Goal: Task Accomplishment & Management: Use online tool/utility

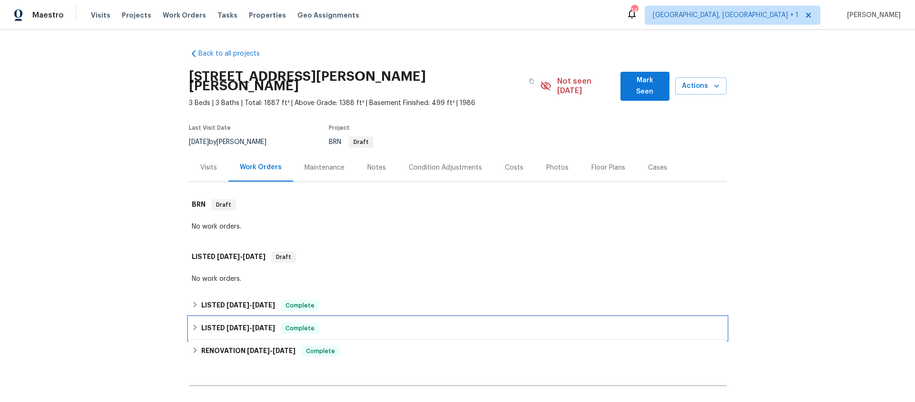
click at [229, 325] on span "[DATE]" at bounding box center [237, 328] width 23 height 7
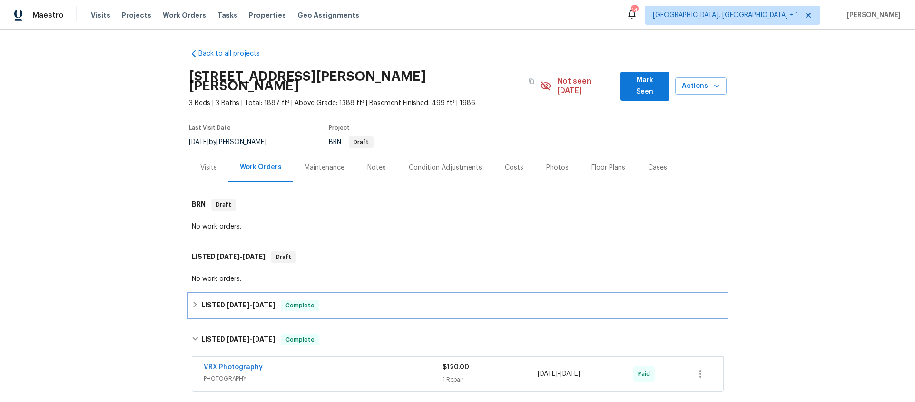
click at [237, 302] on span "7/28/25" at bounding box center [237, 305] width 23 height 7
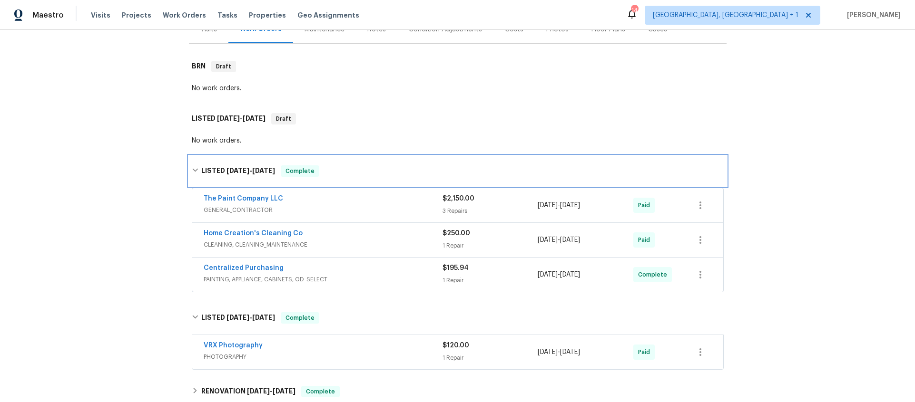
scroll to position [156, 0]
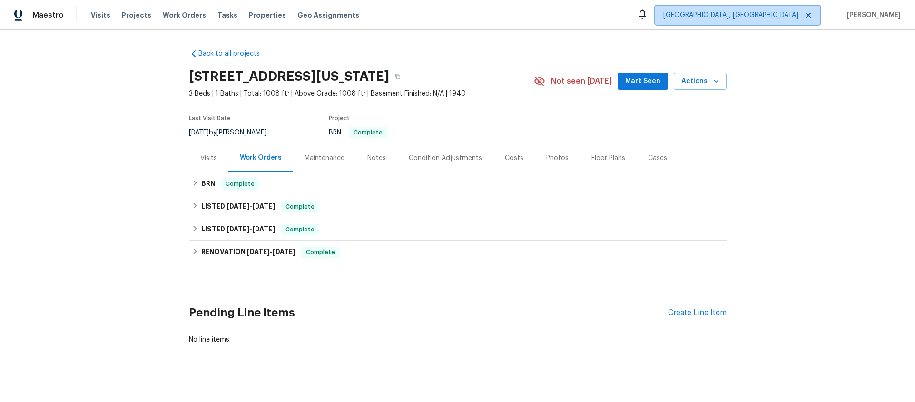
click at [741, 6] on span "[GEOGRAPHIC_DATA], [GEOGRAPHIC_DATA]" at bounding box center [737, 15] width 165 height 19
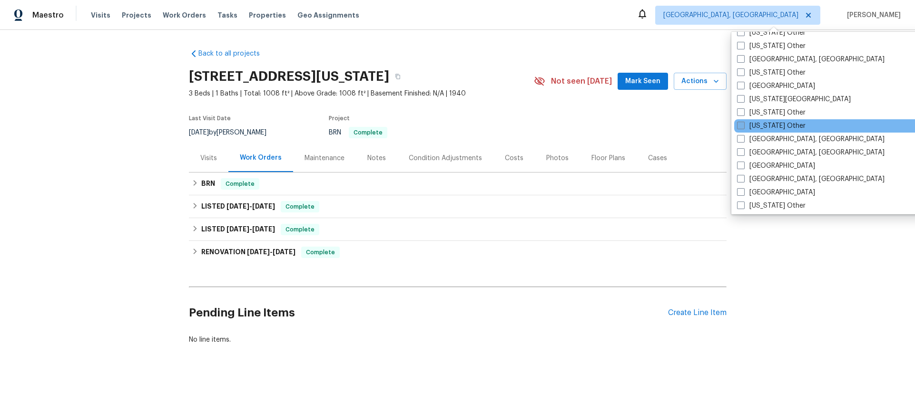
scroll to position [532, 0]
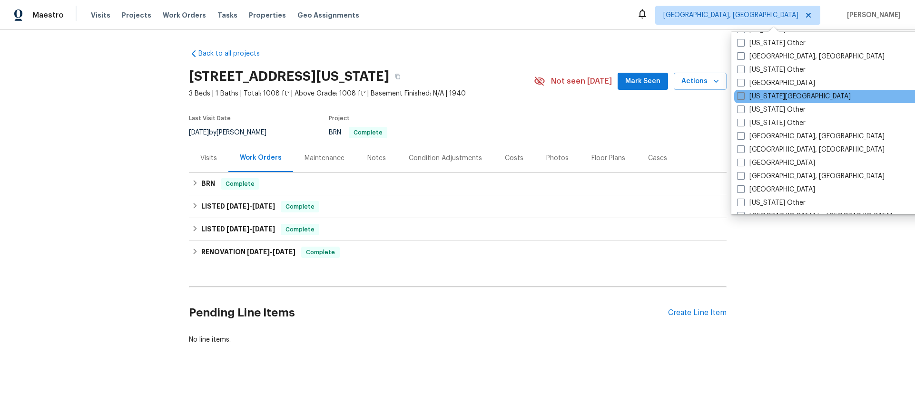
click at [745, 98] on label "[US_STATE][GEOGRAPHIC_DATA]" at bounding box center [794, 97] width 114 height 10
click at [743, 98] on input "[US_STATE][GEOGRAPHIC_DATA]" at bounding box center [740, 95] width 6 height 6
checkbox input "true"
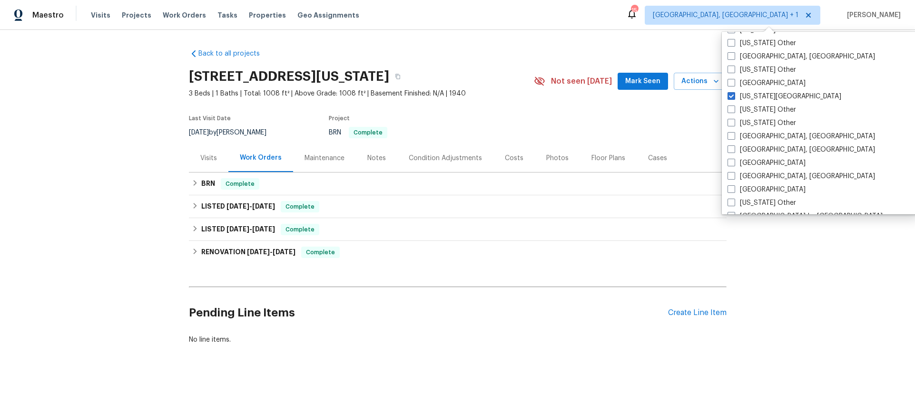
click at [178, 21] on div "Visits Projects Work Orders Tasks Properties Geo Assignments" at bounding box center [231, 15] width 280 height 19
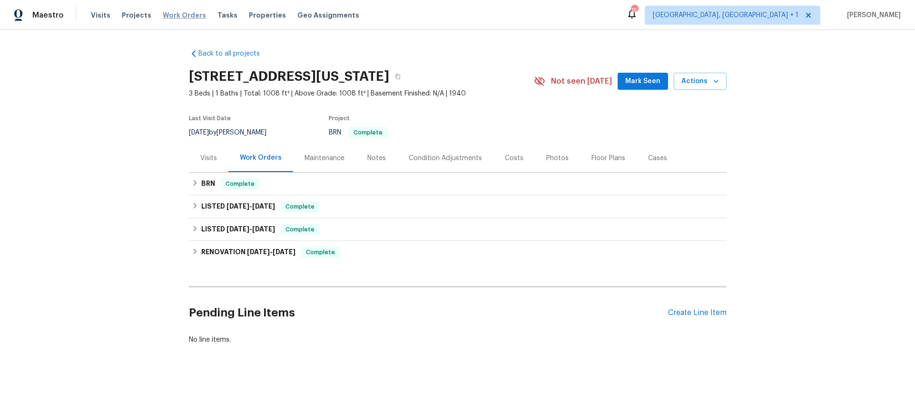
click at [167, 14] on span "Work Orders" at bounding box center [184, 15] width 43 height 10
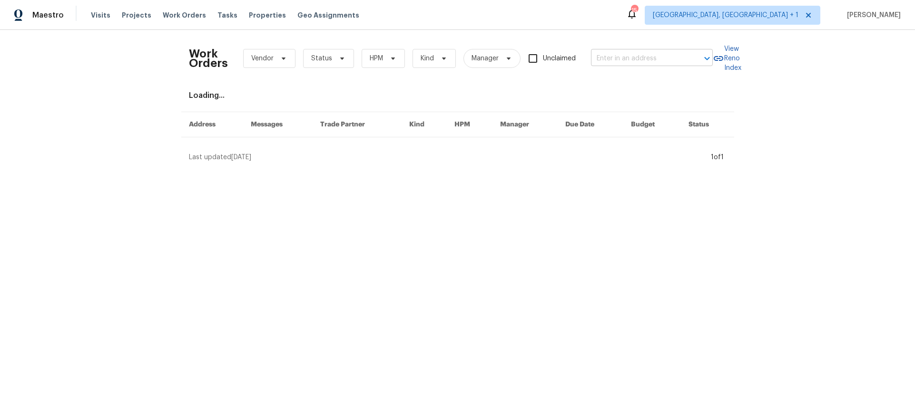
click at [609, 58] on input "text" at bounding box center [638, 58] width 95 height 15
type input "15416"
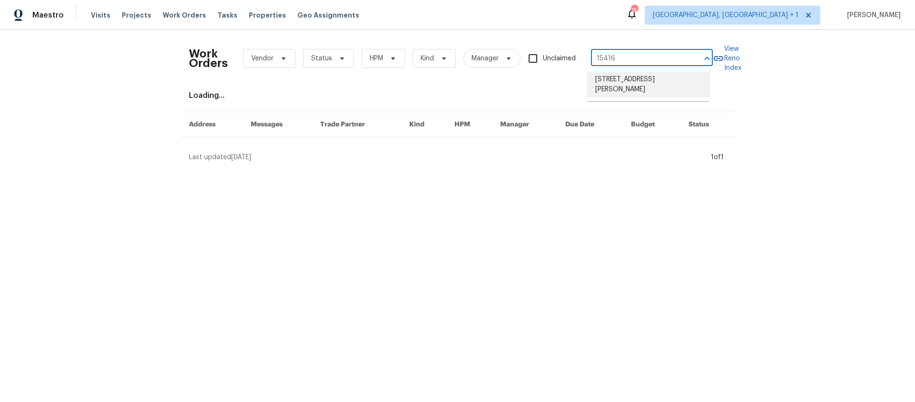
click at [676, 82] on li "[STREET_ADDRESS][PERSON_NAME]" at bounding box center [648, 85] width 122 height 26
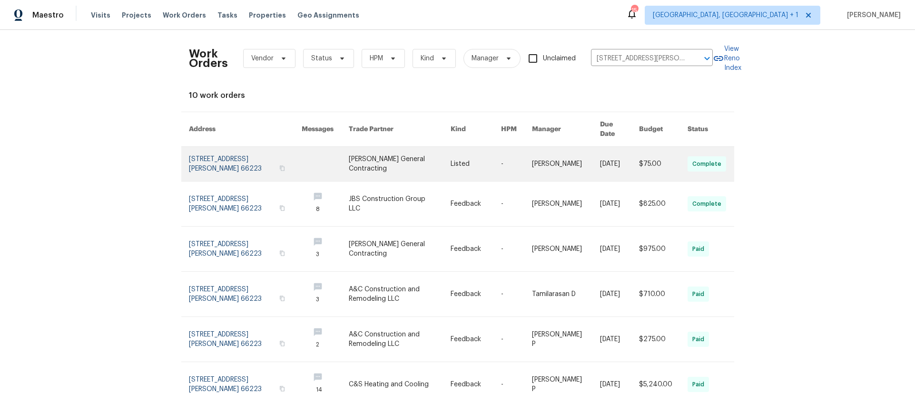
click at [231, 159] on link at bounding box center [245, 164] width 113 height 34
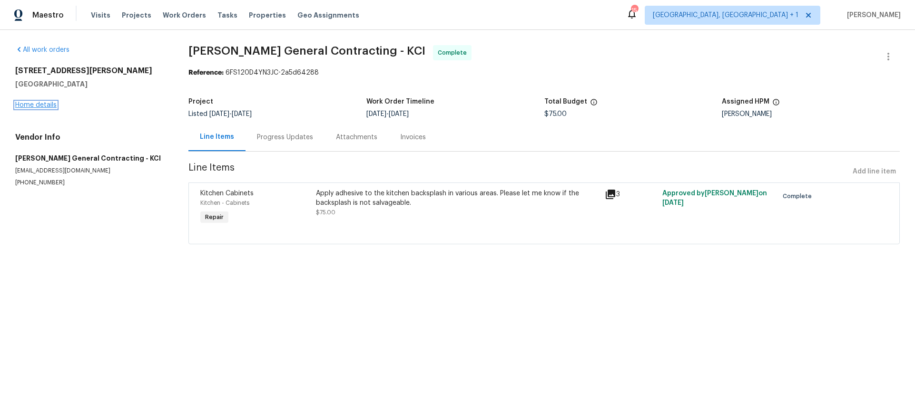
click at [38, 103] on link "Home details" at bounding box center [35, 105] width 41 height 7
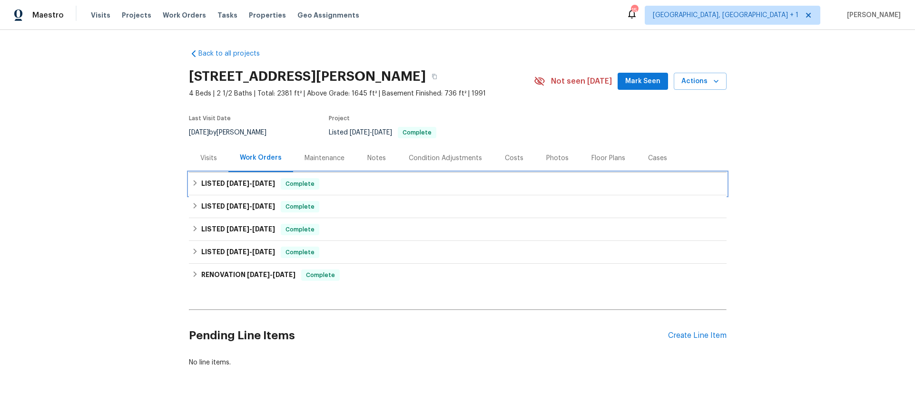
click at [201, 181] on h6 "LISTED [DATE] - [DATE]" at bounding box center [238, 183] width 74 height 11
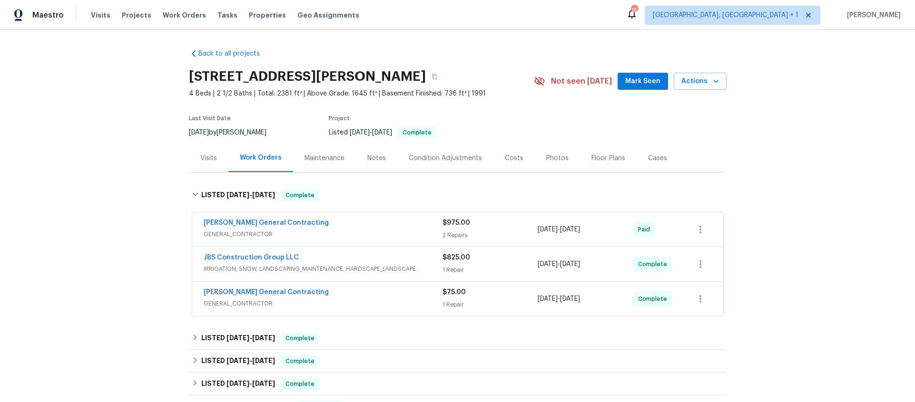
click at [336, 302] on span "GENERAL_CONTRACTOR" at bounding box center [323, 304] width 239 height 10
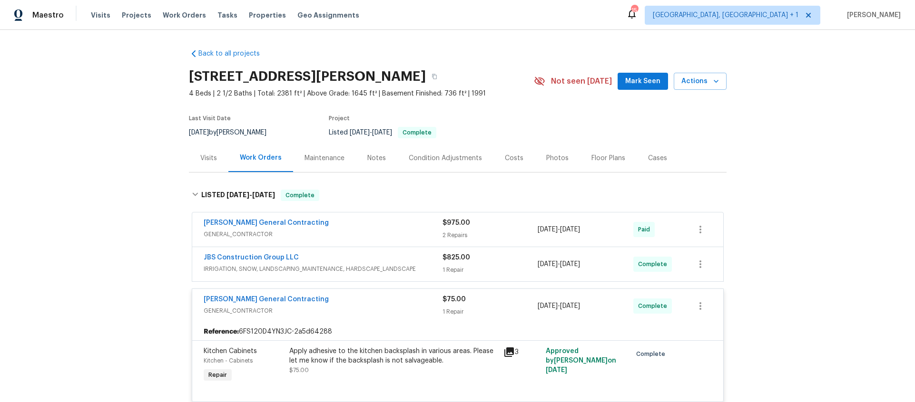
click at [350, 272] on span "IRRIGATION, SNOW, LANDSCAPING_MAINTENANCE, HARDSCAPE_LANDSCAPE" at bounding box center [323, 269] width 239 height 10
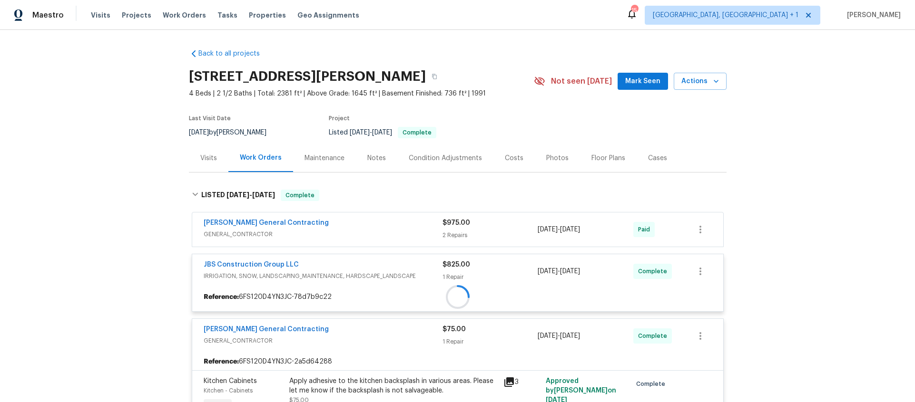
click at [350, 289] on div at bounding box center [457, 297] width 531 height 17
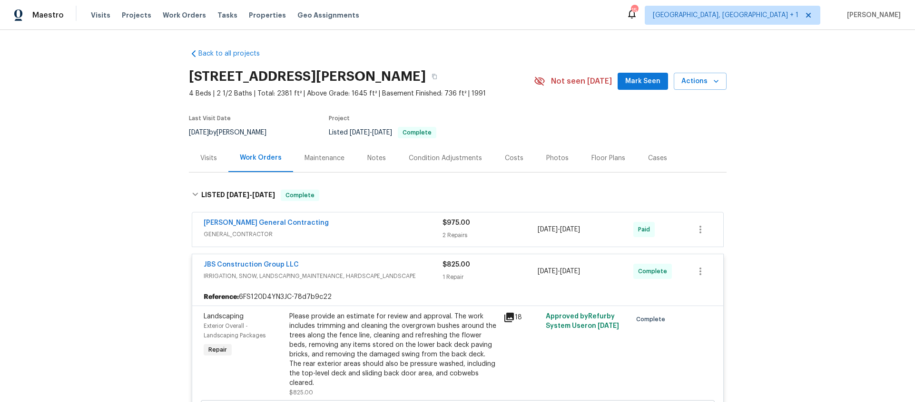
click at [307, 234] on span "GENERAL_CONTRACTOR" at bounding box center [323, 235] width 239 height 10
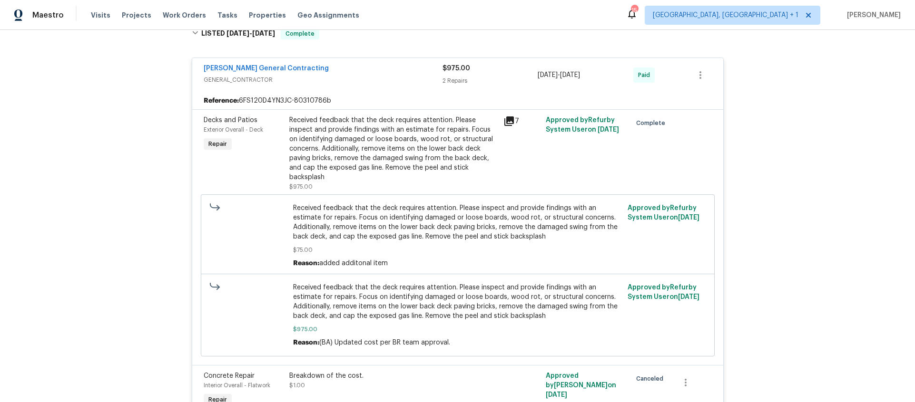
scroll to position [158, 0]
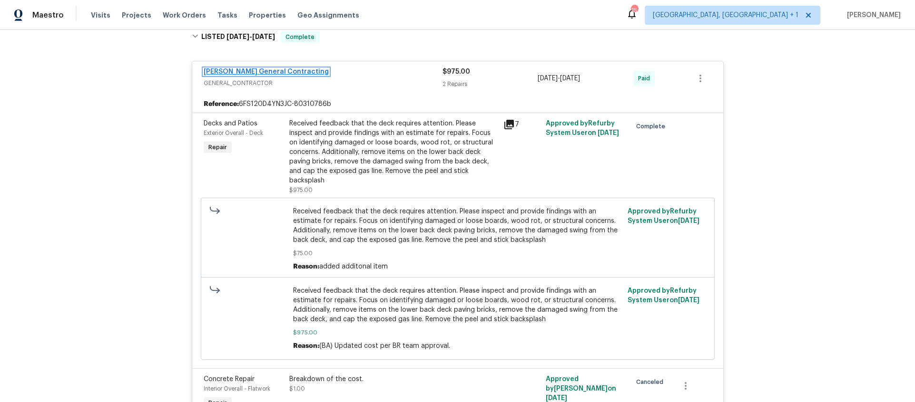
click at [233, 72] on link "[PERSON_NAME] General Contracting" at bounding box center [266, 71] width 125 height 7
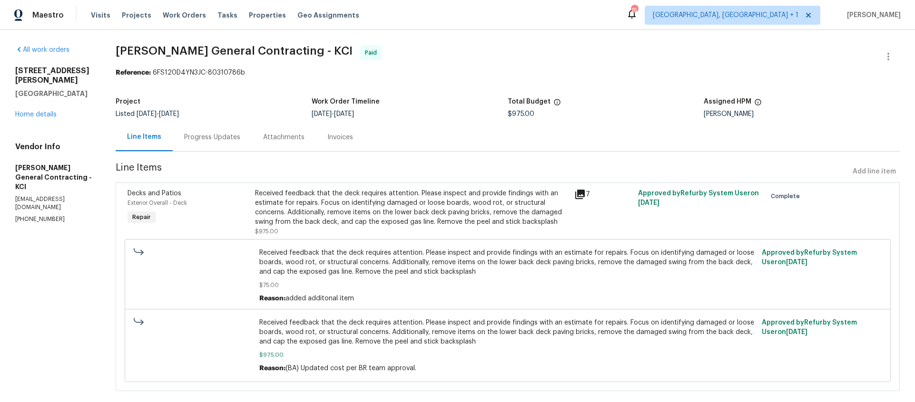
click at [240, 139] on div "Progress Updates" at bounding box center [212, 138] width 56 height 10
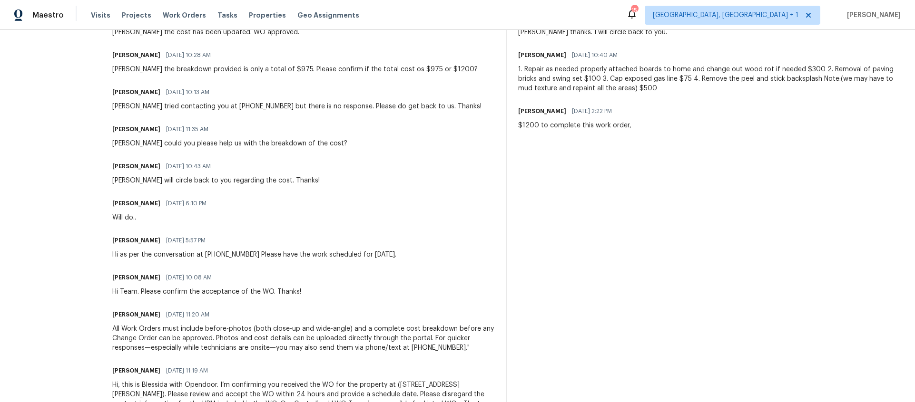
scroll to position [376, 0]
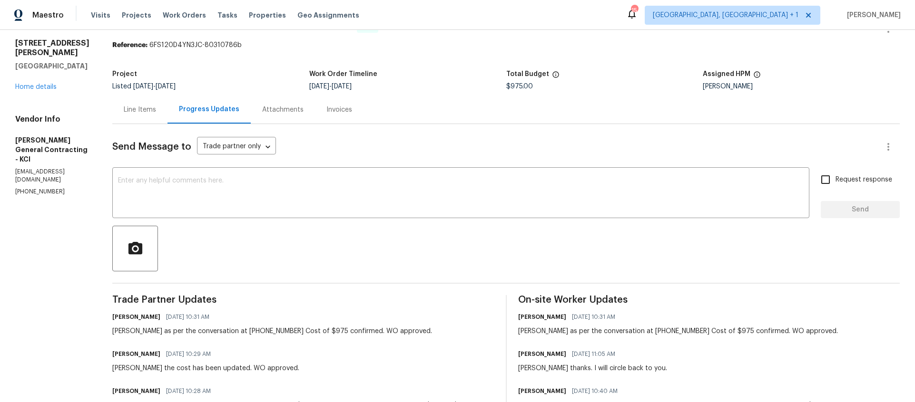
click at [156, 114] on div "Line Items" at bounding box center [140, 110] width 32 height 10
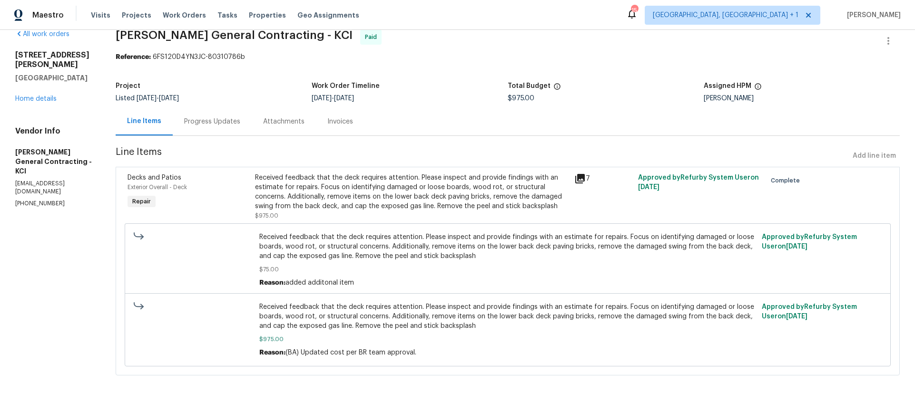
scroll to position [24, 0]
click at [586, 192] on div "7" at bounding box center [603, 196] width 64 height 53
click at [576, 178] on div "7" at bounding box center [603, 196] width 64 height 53
click at [584, 174] on icon at bounding box center [580, 179] width 10 height 10
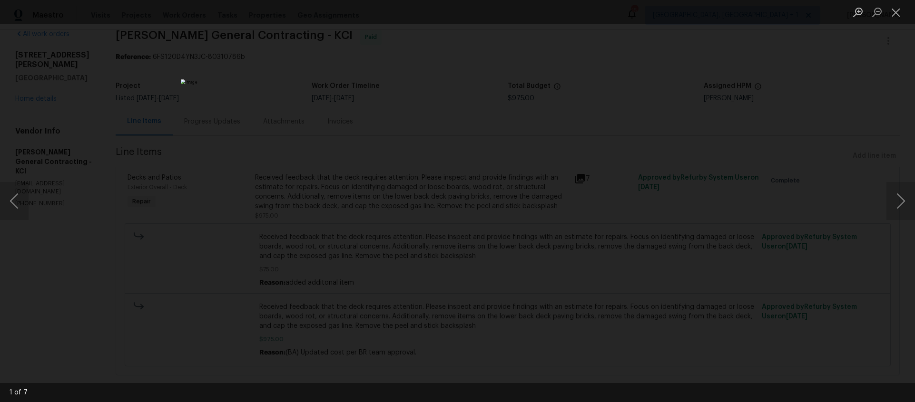
drag, startPoint x: 203, startPoint y: 197, endPoint x: 281, endPoint y: 193, distance: 78.6
click at [203, 197] on div "Lightbox" at bounding box center [457, 201] width 915 height 402
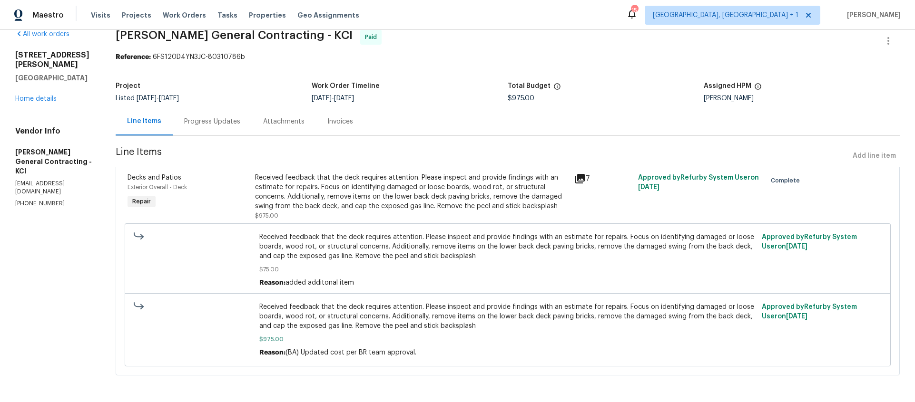
click at [365, 187] on div "Received feedback that the deck requires attention. Please inspect and provide …" at bounding box center [411, 192] width 313 height 38
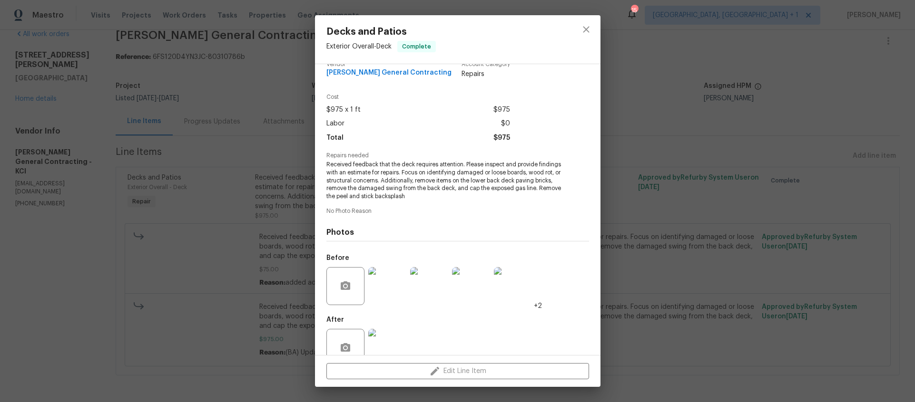
scroll to position [36, 0]
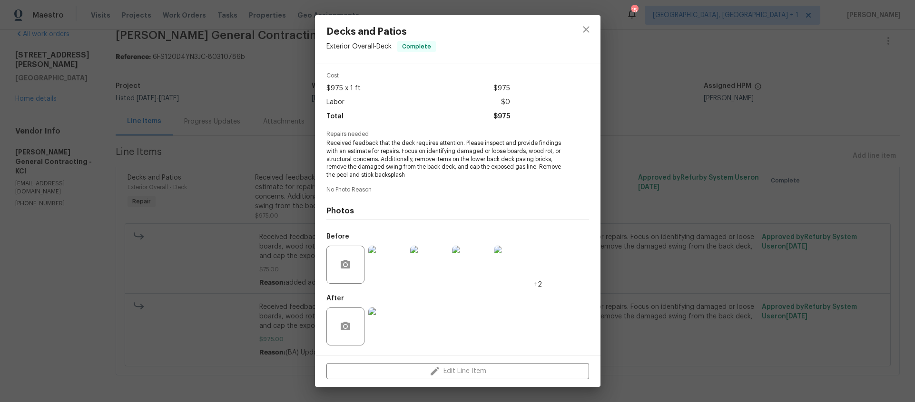
click at [388, 330] on img at bounding box center [387, 327] width 38 height 38
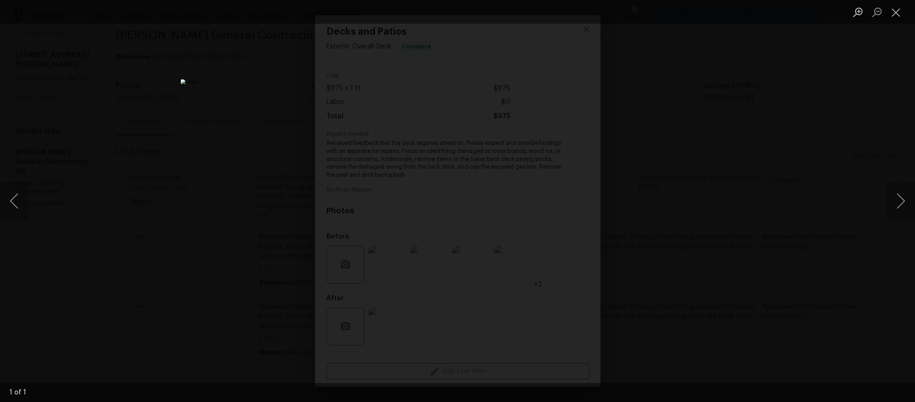
click at [221, 290] on div "Lightbox" at bounding box center [457, 201] width 915 height 402
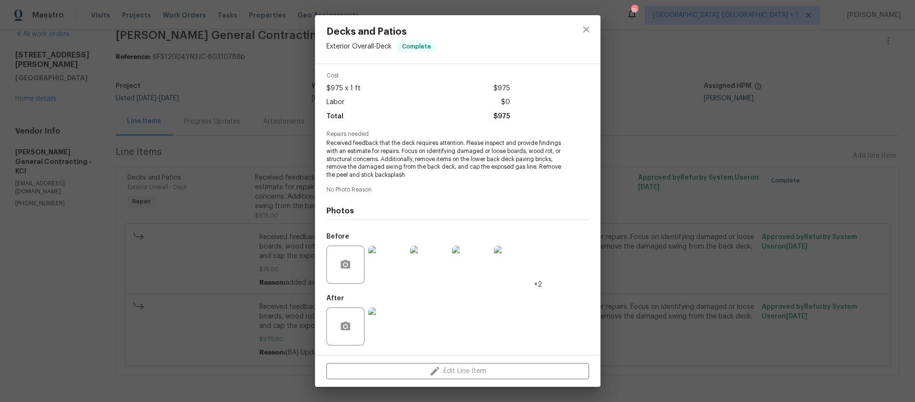
click at [389, 271] on img at bounding box center [387, 265] width 38 height 38
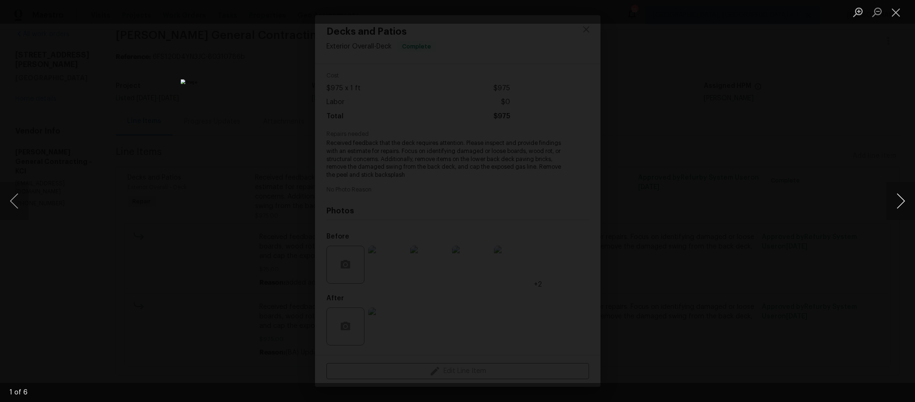
click at [901, 197] on button "Next image" at bounding box center [900, 201] width 29 height 38
click at [899, 197] on button "Next image" at bounding box center [900, 201] width 29 height 38
click at [899, 196] on button "Next image" at bounding box center [900, 201] width 29 height 38
drag, startPoint x: 803, startPoint y: 201, endPoint x: 356, endPoint y: 24, distance: 480.3
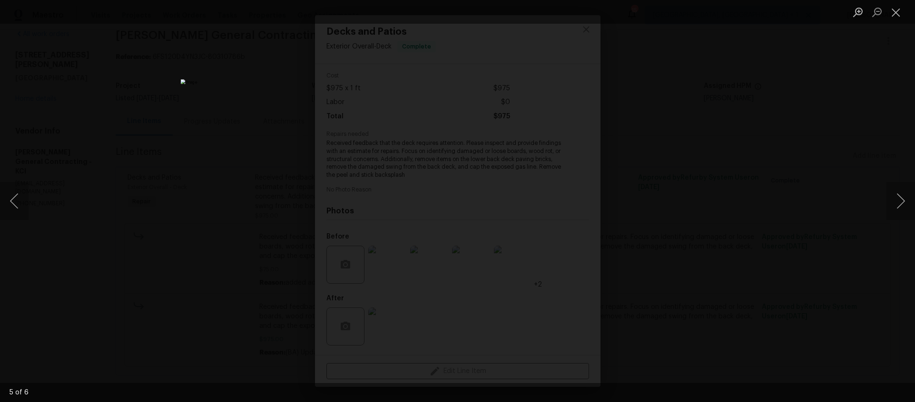
click at [802, 201] on div "Lightbox" at bounding box center [457, 201] width 915 height 402
